Goal: Navigation & Orientation: Find specific page/section

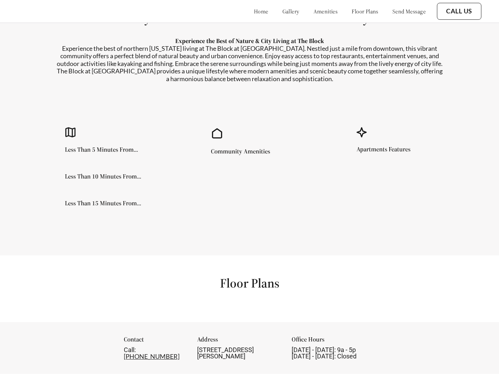
scroll to position [65, 0]
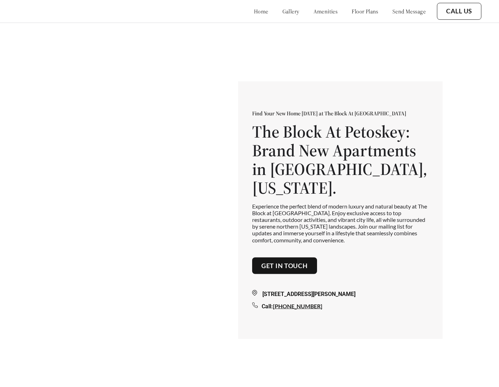
click at [283, 8] on link "gallery" at bounding box center [291, 11] width 17 height 7
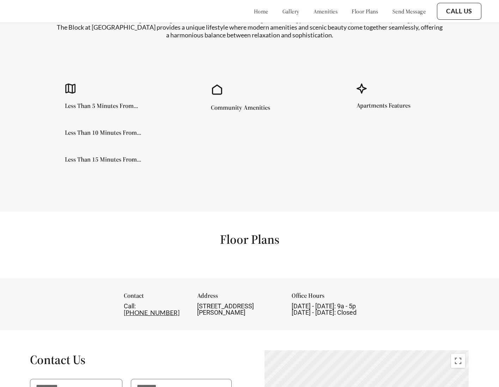
scroll to position [618, 0]
